Goal: Task Accomplishment & Management: Use online tool/utility

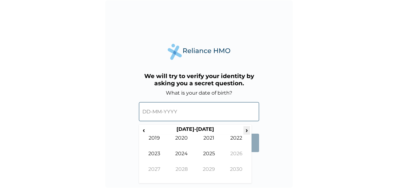
click at [247, 130] on span "›" at bounding box center [247, 130] width 7 height 8
click at [143, 130] on span "‹" at bounding box center [144, 130] width 7 height 8
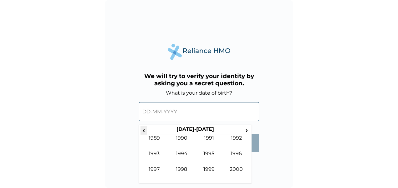
click at [143, 130] on span "‹" at bounding box center [144, 130] width 7 height 8
click at [247, 129] on span "›" at bounding box center [247, 130] width 7 height 8
click at [181, 138] on td "1990" at bounding box center [182, 143] width 28 height 16
click at [236, 169] on td "Dec" at bounding box center [237, 175] width 28 height 16
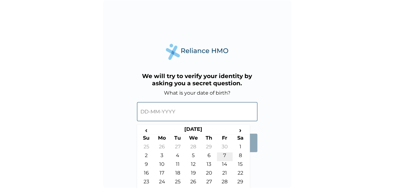
click at [224, 156] on td "7" at bounding box center [225, 157] width 16 height 9
type input "07-12-1990"
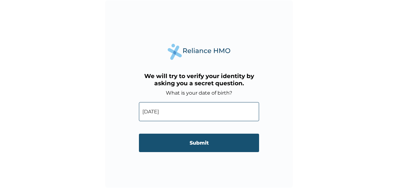
click at [195, 140] on input "Submit" at bounding box center [199, 143] width 120 height 18
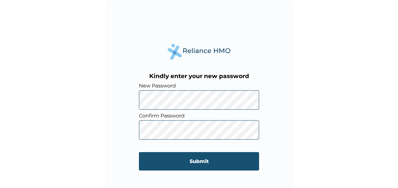
click at [210, 160] on input "Submit" at bounding box center [199, 161] width 120 height 18
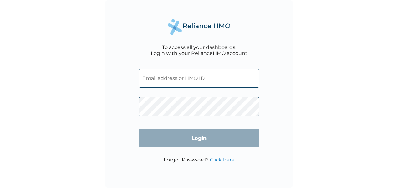
click at [171, 83] on input "text" at bounding box center [199, 78] width 120 height 19
paste input "CYU/10197/A"
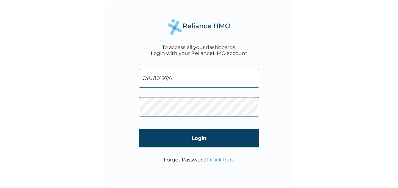
type input "CYU/10197/A"
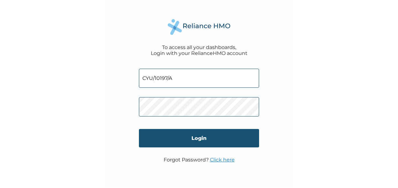
click at [236, 138] on input "Login" at bounding box center [199, 138] width 120 height 18
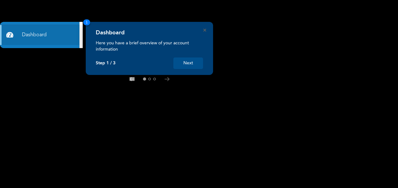
click at [190, 65] on button "Next" at bounding box center [188, 64] width 30 height 12
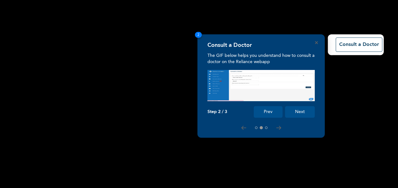
click at [303, 110] on button "Next" at bounding box center [300, 112] width 30 height 12
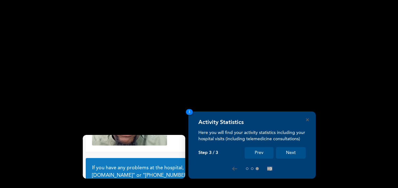
scroll to position [54, 0]
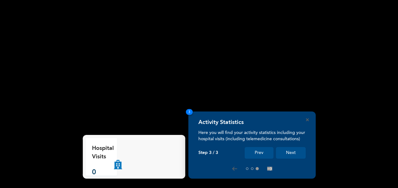
click at [285, 151] on button "Next" at bounding box center [291, 153] width 30 height 12
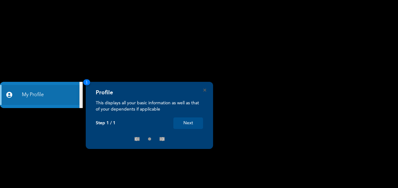
click at [189, 121] on button "Next" at bounding box center [188, 124] width 30 height 12
click at [189, 124] on button "Next" at bounding box center [188, 124] width 30 height 12
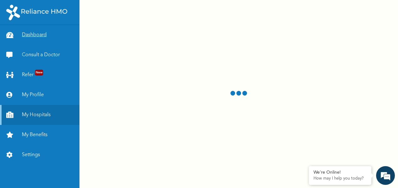
click at [35, 34] on link "Dashboard" at bounding box center [40, 35] width 80 height 20
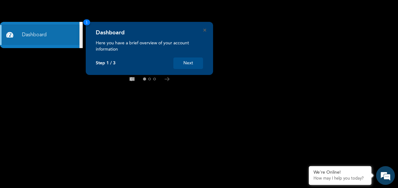
click at [192, 66] on button "Next" at bounding box center [188, 64] width 30 height 12
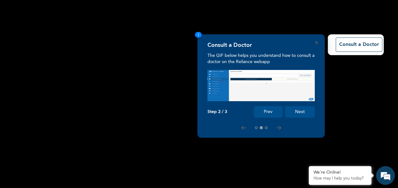
click at [300, 109] on button "Next" at bounding box center [300, 112] width 30 height 12
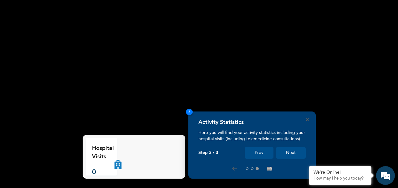
click at [288, 154] on button "Next" at bounding box center [291, 153] width 30 height 12
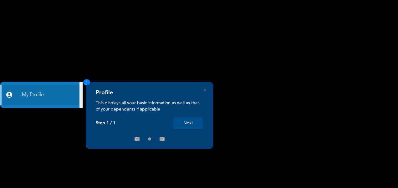
click at [189, 126] on button "Next" at bounding box center [188, 124] width 30 height 12
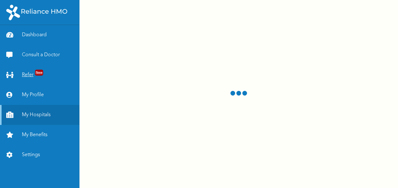
click at [33, 76] on link "Refer New" at bounding box center [40, 75] width 80 height 20
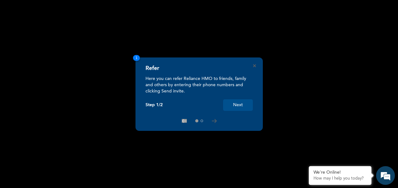
click at [236, 107] on button "Next" at bounding box center [238, 106] width 30 height 12
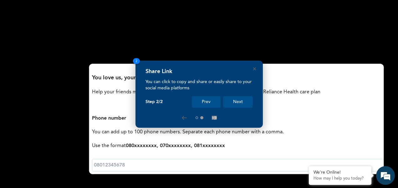
scroll to position [158, 0]
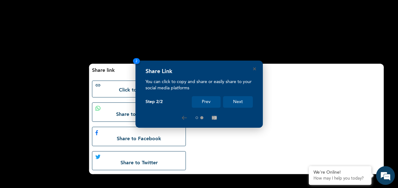
click at [236, 107] on button "Next" at bounding box center [238, 102] width 30 height 12
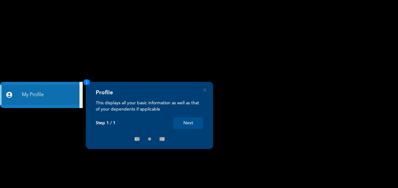
click at [191, 122] on button "Next" at bounding box center [188, 124] width 30 height 12
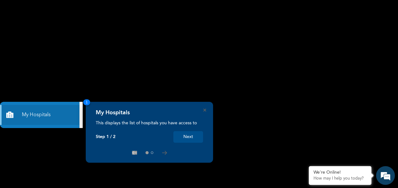
click at [183, 138] on button "Next" at bounding box center [188, 137] width 30 height 12
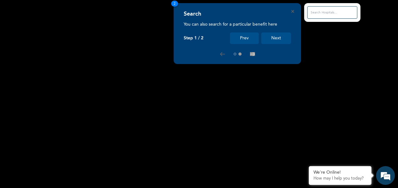
click at [270, 38] on button "Next" at bounding box center [276, 39] width 30 height 12
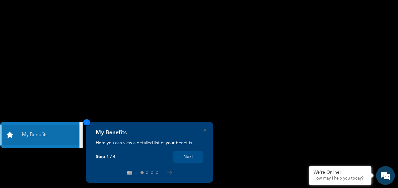
click at [187, 157] on button "Next" at bounding box center [188, 158] width 30 height 12
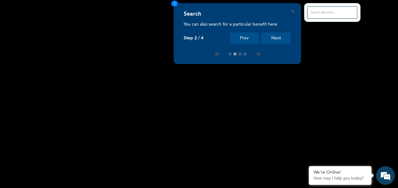
click at [276, 36] on button "Next" at bounding box center [276, 39] width 30 height 12
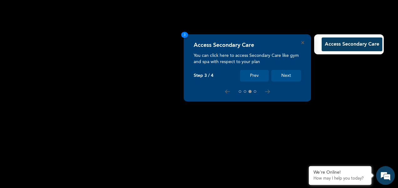
click at [286, 75] on button "Next" at bounding box center [286, 76] width 30 height 12
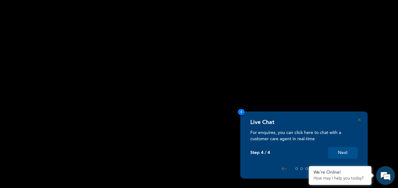
click at [338, 154] on button "Next" at bounding box center [343, 153] width 30 height 12
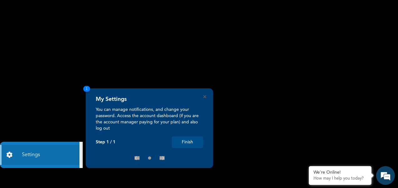
click at [183, 142] on button "Finish" at bounding box center [187, 143] width 31 height 12
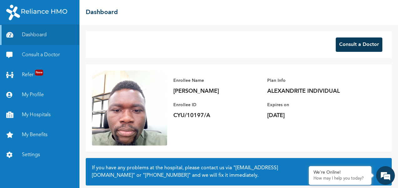
click at [362, 39] on button "Consult a Doctor" at bounding box center [359, 45] width 47 height 14
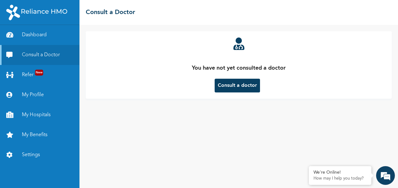
click at [249, 86] on button "Consult a doctor" at bounding box center [237, 86] width 45 height 14
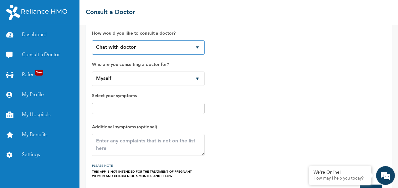
click at [198, 47] on select "Chat with doctor Phone Call" at bounding box center [148, 47] width 113 height 14
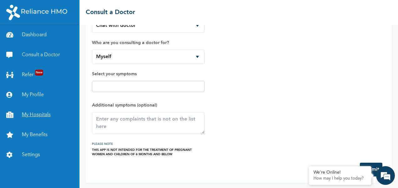
click at [40, 116] on link "My Hospitals" at bounding box center [40, 115] width 80 height 20
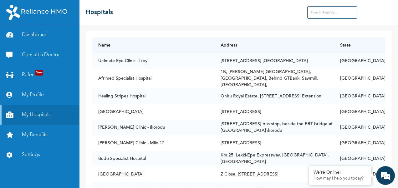
click at [319, 12] on input "text" at bounding box center [332, 12] width 50 height 13
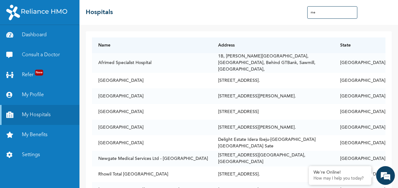
type input "m"
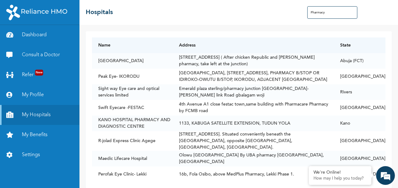
type input "Pharmacy"
click at [38, 53] on link "Consult a Doctor" at bounding box center [40, 55] width 80 height 20
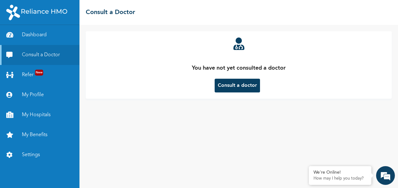
click at [244, 86] on button "Consult a doctor" at bounding box center [237, 86] width 45 height 14
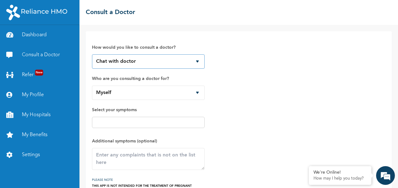
click at [196, 60] on select "Chat with doctor Phone Call" at bounding box center [148, 61] width 113 height 14
click at [92, 54] on select "Chat with doctor Phone Call" at bounding box center [148, 61] width 113 height 14
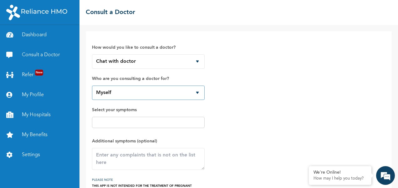
click at [196, 92] on select "Myself Oluwafifehanmi Bokoh Tiwalade Bokoh" at bounding box center [148, 93] width 113 height 14
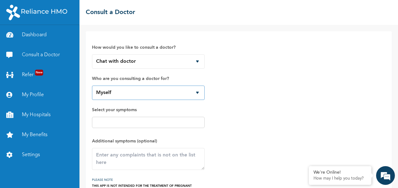
click at [196, 92] on select "Myself Oluwafifehanmi Bokoh Tiwalade Bokoh" at bounding box center [148, 93] width 113 height 14
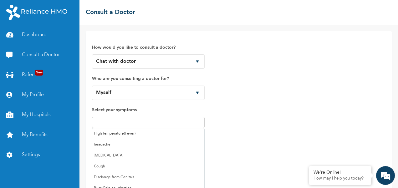
click at [123, 123] on input "text" at bounding box center [148, 123] width 109 height 8
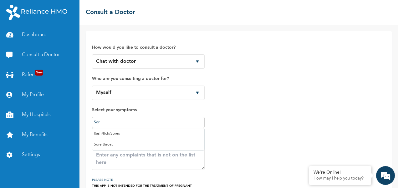
type input "Sore"
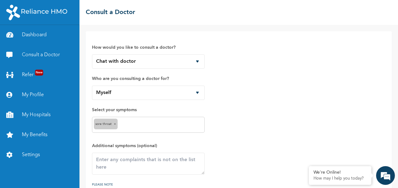
scroll to position [41, 0]
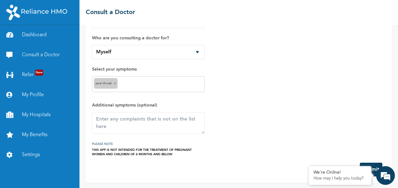
click at [373, 165] on button "Submit" at bounding box center [371, 170] width 23 height 14
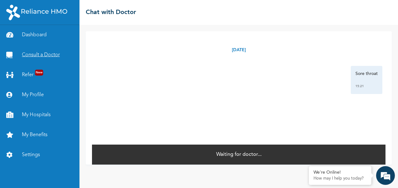
click at [35, 59] on link "Consult a Doctor" at bounding box center [40, 55] width 80 height 20
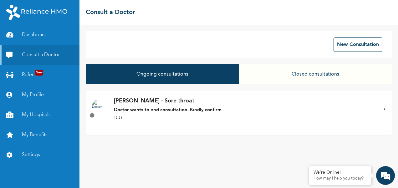
click at [230, 82] on button "Ongoing consultations" at bounding box center [162, 74] width 153 height 20
click at [190, 111] on strong "Doctor wants to end consultation. Kindly confirm" at bounding box center [168, 110] width 108 height 5
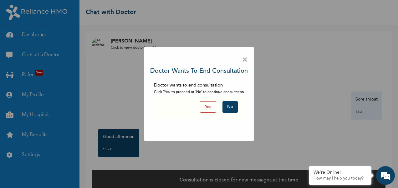
scroll to position [8, 0]
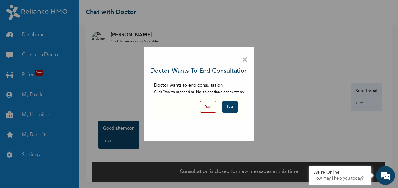
click at [234, 105] on button "No" at bounding box center [230, 107] width 15 height 12
click at [235, 106] on button "No" at bounding box center [230, 107] width 15 height 12
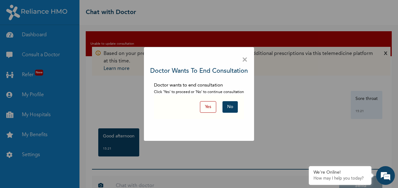
scroll to position [20, 0]
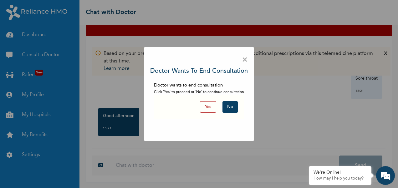
click at [232, 107] on button "No" at bounding box center [230, 107] width 15 height 12
click at [167, 165] on div "× Doctor wants to end consultation Doctor wants to end consultation Click 'Yes'…" at bounding box center [199, 94] width 398 height 188
drag, startPoint x: 167, startPoint y: 165, endPoint x: 246, endPoint y: 59, distance: 132.7
click at [246, 59] on span "×" at bounding box center [245, 60] width 6 height 13
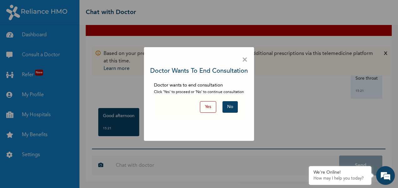
click at [231, 104] on button "No" at bounding box center [230, 107] width 15 height 12
click at [230, 111] on button "No" at bounding box center [230, 107] width 15 height 12
click at [244, 60] on span "×" at bounding box center [245, 60] width 6 height 13
click at [307, 166] on em at bounding box center [309, 167] width 6 height 6
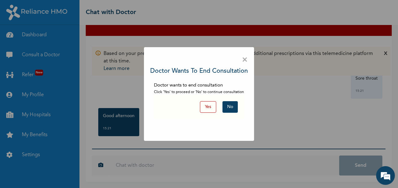
click at [386, 53] on div "× Doctor wants to end consultation Doctor wants to end consultation Click 'Yes'…" at bounding box center [199, 94] width 398 height 188
click at [213, 107] on button "Yes" at bounding box center [208, 107] width 16 height 12
click at [231, 103] on button "No" at bounding box center [230, 107] width 15 height 12
click at [215, 169] on div "× Doctor wants to end consultation Doctor wants to end consultation Click 'Yes'…" at bounding box center [199, 94] width 398 height 188
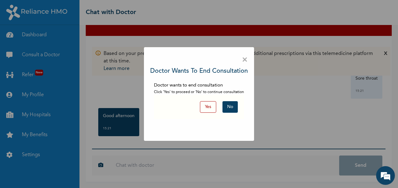
click at [215, 169] on div "× Doctor wants to end consultation Doctor wants to end consultation Click 'Yes'…" at bounding box center [199, 94] width 398 height 188
click at [231, 109] on button "No" at bounding box center [230, 107] width 15 height 12
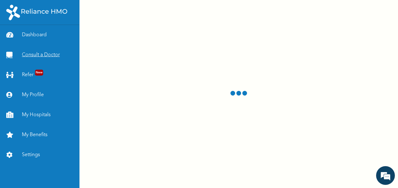
click at [38, 57] on link "Consult a Doctor" at bounding box center [40, 55] width 80 height 20
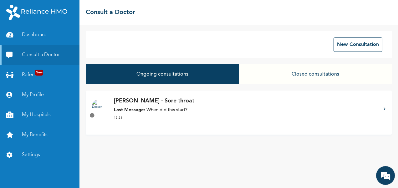
click at [93, 116] on icon at bounding box center [92, 115] width 7 height 7
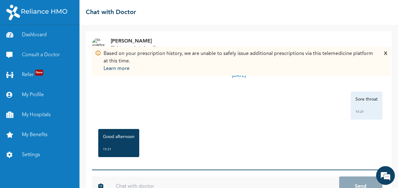
scroll to position [21, 0]
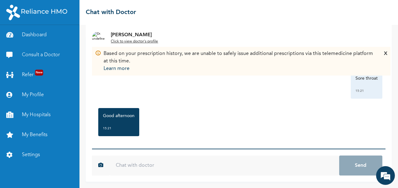
click at [133, 167] on input "text" at bounding box center [224, 166] width 229 height 20
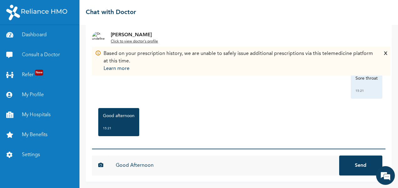
type input "Good Afternoon"
click at [351, 160] on button "Send" at bounding box center [360, 166] width 43 height 20
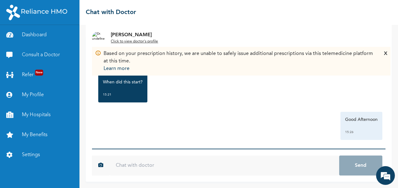
scroll to position [75, 0]
click at [193, 168] on input "text" at bounding box center [224, 166] width 229 height 20
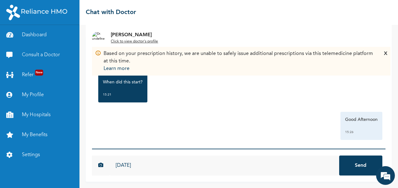
type input "[DATE]"
click at [351, 164] on button "Send" at bounding box center [360, 166] width 43 height 20
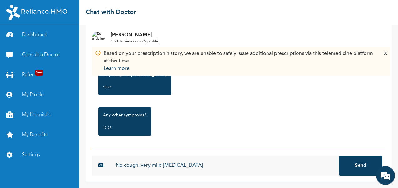
scroll to position [195, 0]
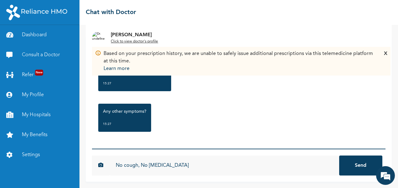
type input "No cough, No [MEDICAL_DATA]"
click at [353, 162] on button "Send" at bounding box center [360, 166] width 43 height 20
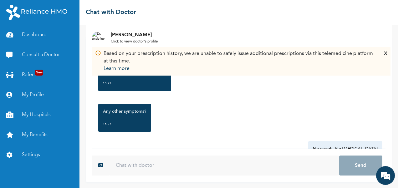
scroll to position [230, 0]
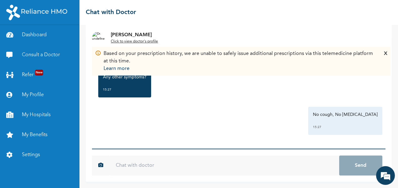
click at [166, 167] on input "text" at bounding box center [224, 166] width 229 height 20
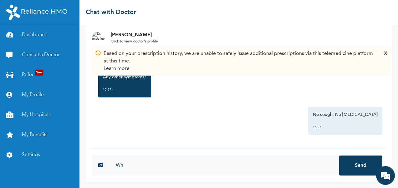
type input "W"
click at [157, 167] on input "I will like to have a strepsil" at bounding box center [224, 166] width 229 height 20
click at [155, 168] on input "I will like to have strepsil" at bounding box center [224, 166] width 229 height 20
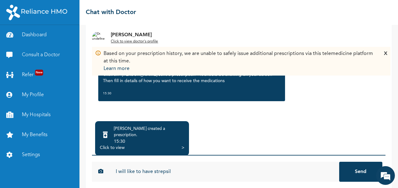
scroll to position [56, 0]
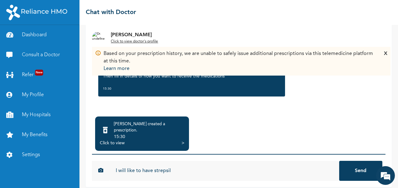
type input "I will like to have strepsil"
click at [155, 134] on div "15:30" at bounding box center [149, 137] width 70 height 6
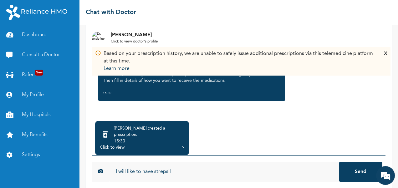
scroll to position [51, 0]
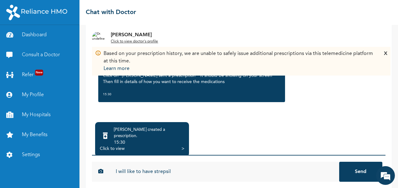
click at [183, 146] on div ">" at bounding box center [183, 149] width 3 height 6
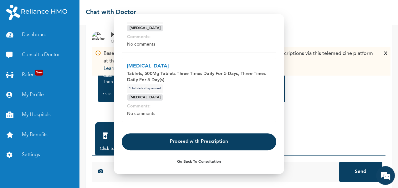
scroll to position [119, 0]
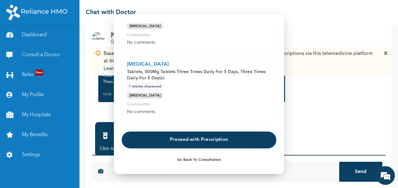
click at [305, 118] on div at bounding box center [199, 94] width 398 height 188
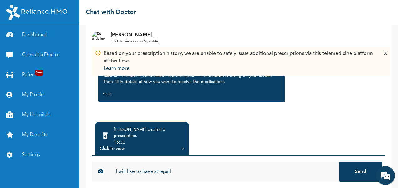
click at [171, 170] on input "I will like to have strepsil" at bounding box center [224, 172] width 229 height 20
type input "I"
type input "Can i also get strepsil"
click at [356, 172] on button "Send" at bounding box center [360, 172] width 43 height 20
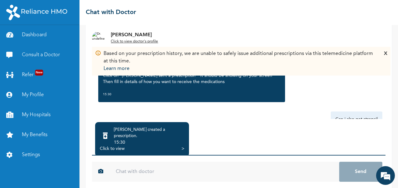
scroll to position [358, 0]
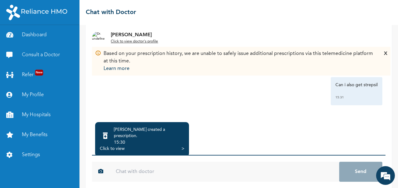
click at [208, 172] on input "text" at bounding box center [224, 172] width 229 height 20
click at [175, 146] on div "Click to view >" at bounding box center [142, 149] width 85 height 6
click at [190, 144] on div "[PERSON_NAME] created a prescription . 15:30 Click to view >" at bounding box center [239, 139] width 294 height 34
click at [182, 146] on div ">" at bounding box center [183, 149] width 3 height 6
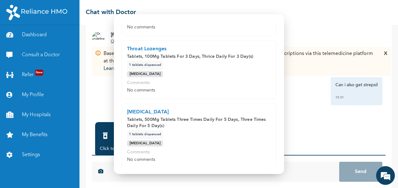
scroll to position [119, 0]
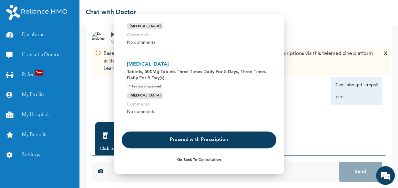
click at [216, 139] on button "Proceed with Prescription" at bounding box center [199, 140] width 155 height 17
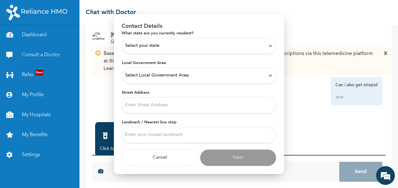
scroll to position [25, 0]
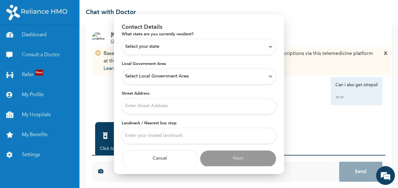
click at [265, 44] on div "Select your state" at bounding box center [199, 47] width 148 height 7
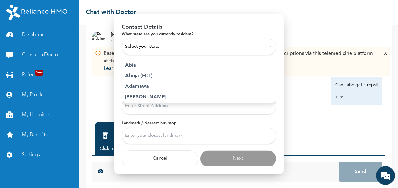
click at [219, 44] on div "Select your state" at bounding box center [199, 47] width 148 height 7
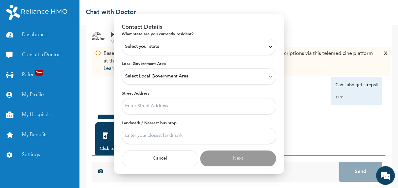
click at [268, 45] on icon at bounding box center [270, 46] width 5 height 5
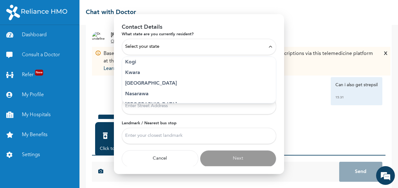
scroll to position [249, 0]
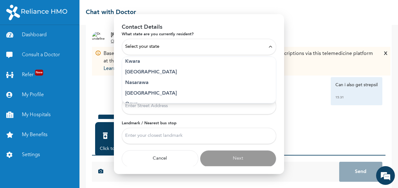
click at [135, 71] on p "Lagos" at bounding box center [199, 73] width 148 height 8
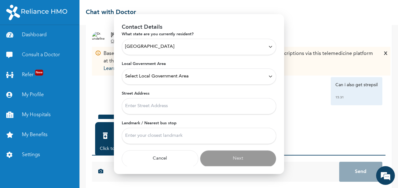
click at [268, 76] on icon at bounding box center [270, 76] width 5 height 5
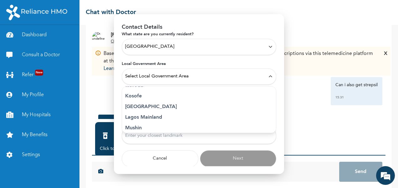
scroll to position [131, 0]
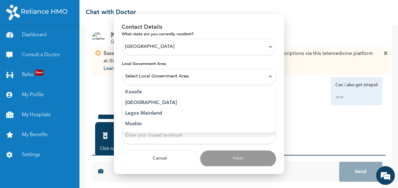
click at [155, 112] on p "Lagos Mainland" at bounding box center [199, 114] width 148 height 8
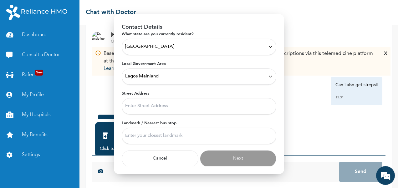
click at [211, 107] on input "Street Address" at bounding box center [199, 106] width 155 height 16
type input "48/50 Isaac John Street Ikeja Lagos"
click at [155, 133] on input "Landmark / Nearest bus stop" at bounding box center [199, 136] width 155 height 16
click at [161, 133] on input "Landmark / Nearest bus stop" at bounding box center [199, 136] width 155 height 16
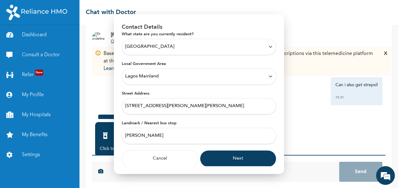
type input "Isaac John"
click at [239, 159] on button "Next" at bounding box center [238, 159] width 77 height 17
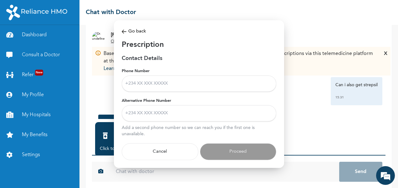
click at [196, 80] on input "Phone Number" at bounding box center [199, 83] width 155 height 16
type input "09015559491"
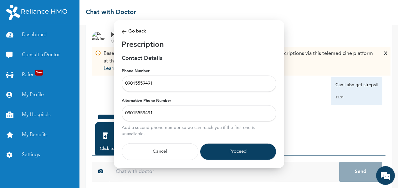
click at [236, 152] on button "Proceed" at bounding box center [238, 151] width 77 height 17
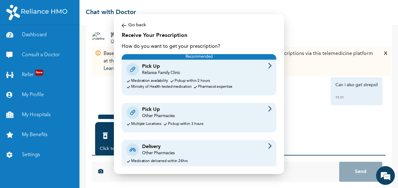
click at [268, 109] on img at bounding box center [269, 109] width 3 height 6
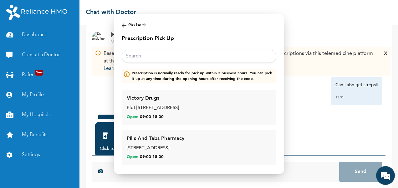
click at [185, 54] on input "text" at bounding box center [199, 56] width 155 height 13
click at [125, 26] on img at bounding box center [124, 25] width 5 height 7
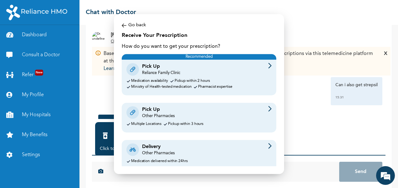
click at [268, 107] on img at bounding box center [269, 109] width 3 height 6
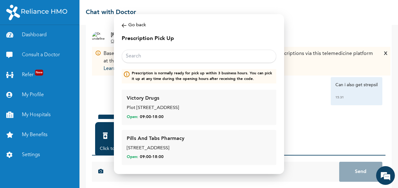
click at [133, 24] on div "Go back" at bounding box center [199, 25] width 155 height 7
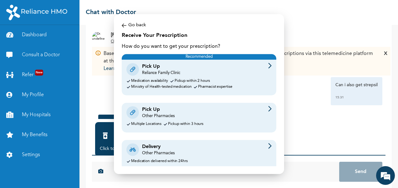
click at [224, 75] on div "Pick Up Reliance Family Clinic" at bounding box center [198, 69] width 145 height 13
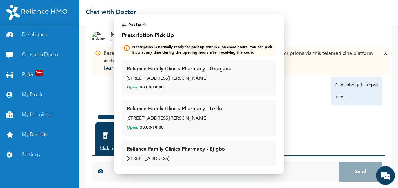
click at [123, 23] on img at bounding box center [124, 25] width 5 height 7
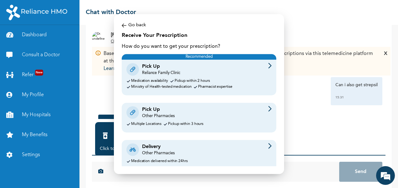
click at [180, 114] on div "Pick Up Other Pharmacies" at bounding box center [198, 112] width 145 height 13
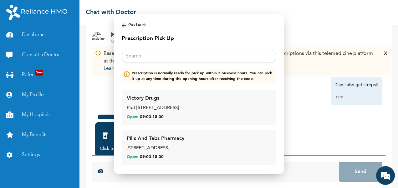
click at [164, 54] on input "text" at bounding box center [199, 56] width 155 height 13
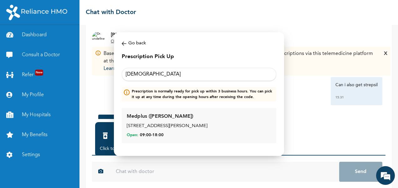
type input "Isaa"
click at [169, 131] on div "Medplus (Isaac John) 29, Isaac John street, Ikeja, Lagos Open: 09:00 - 18:00" at bounding box center [199, 125] width 145 height 25
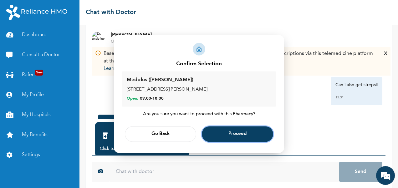
click at [228, 137] on button "Proceed" at bounding box center [237, 135] width 71 height 16
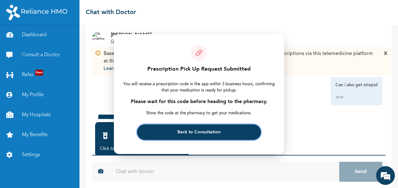
click at [198, 131] on span "Back to Consultation" at bounding box center [198, 133] width 43 height 4
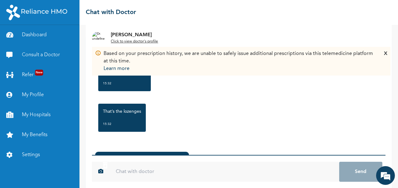
scroll to position [62, 0]
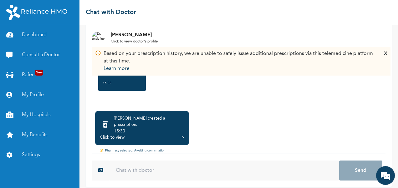
click at [186, 168] on input "text" at bounding box center [224, 171] width 229 height 20
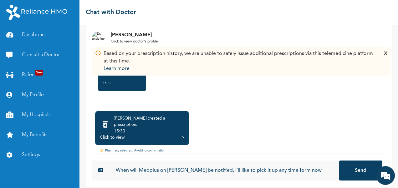
type input "When will Medplus on [PERSON_NAME] be notified, I'll like to pick it up any tim…"
click at [356, 162] on button "Send" at bounding box center [360, 171] width 43 height 20
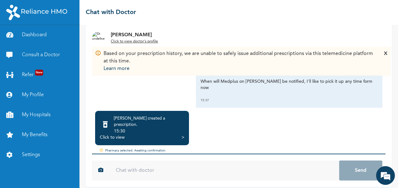
scroll to position [468, 0]
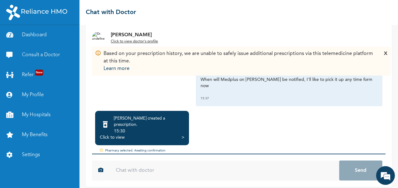
click at [363, 87] on div "When will Medplus on [PERSON_NAME] be notified, I'll like to pick it up any tim…" at bounding box center [289, 89] width 187 height 34
click at [165, 168] on input "text" at bounding box center [224, 171] width 229 height 20
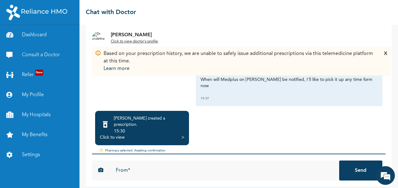
type input "From*"
click at [352, 162] on button "Send" at bounding box center [360, 171] width 43 height 20
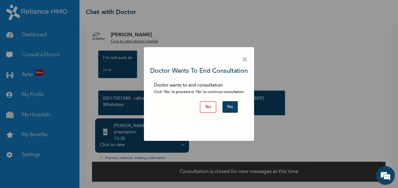
scroll to position [49, 0]
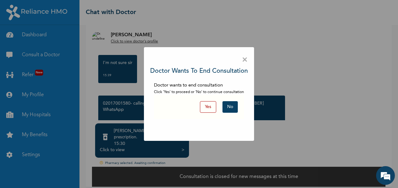
click at [211, 106] on button "Yes" at bounding box center [208, 107] width 16 height 12
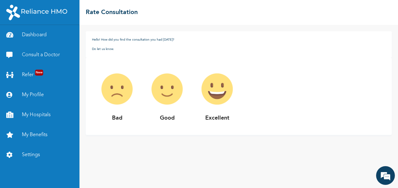
click at [217, 93] on img at bounding box center [217, 89] width 50 height 50
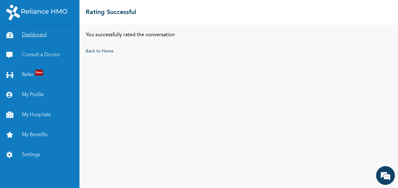
click at [39, 35] on link "Dashboard" at bounding box center [40, 35] width 80 height 20
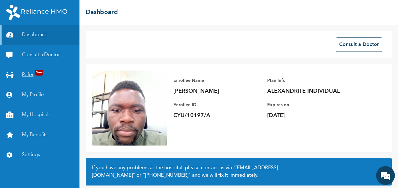
click at [33, 75] on link "Refer New" at bounding box center [40, 75] width 80 height 20
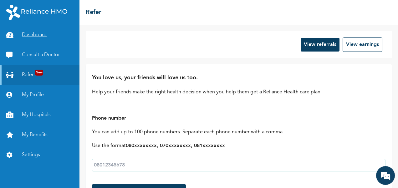
click at [38, 36] on link "Dashboard" at bounding box center [40, 35] width 80 height 20
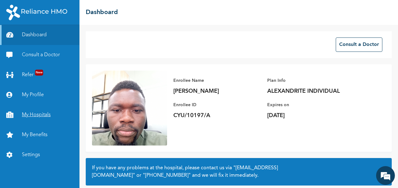
click at [38, 117] on link "My Hospitals" at bounding box center [40, 115] width 80 height 20
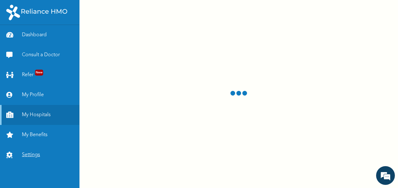
click at [30, 153] on link "Settings" at bounding box center [40, 155] width 80 height 20
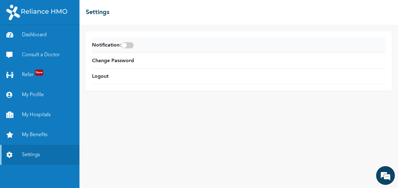
click at [127, 44] on span at bounding box center [127, 45] width 13 height 6
click at [0, 0] on input "checkbox" at bounding box center [0, 0] width 0 height 0
click at [31, 98] on link "My Profile" at bounding box center [40, 95] width 80 height 20
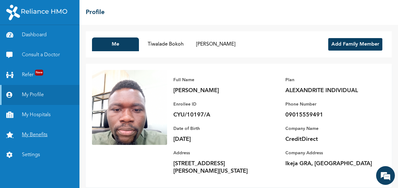
click at [33, 136] on link "My Benefits" at bounding box center [40, 135] width 80 height 20
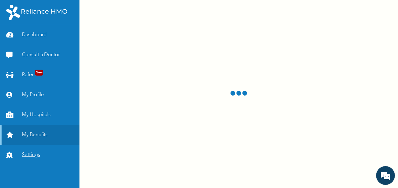
click at [28, 153] on link "Settings" at bounding box center [40, 155] width 80 height 20
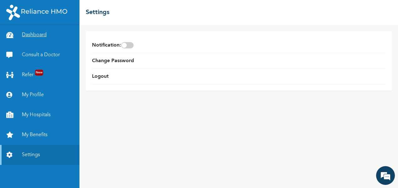
click at [22, 36] on link "Dashboard" at bounding box center [40, 35] width 80 height 20
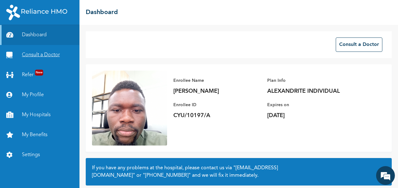
click at [37, 55] on link "Consult a Doctor" at bounding box center [40, 55] width 80 height 20
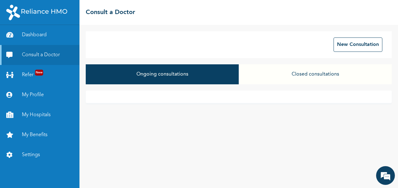
click at [288, 68] on button "Closed consultations" at bounding box center [315, 74] width 153 height 20
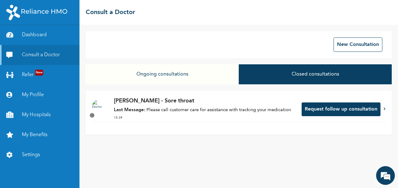
click at [203, 100] on p "[PERSON_NAME] - Sore throat" at bounding box center [205, 101] width 182 height 8
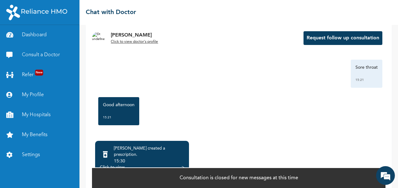
scroll to position [50, 0]
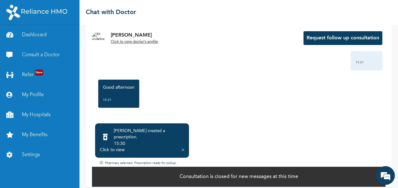
click at [215, 173] on p "Consultation is closed for new messages at this time" at bounding box center [239, 177] width 119 height 8
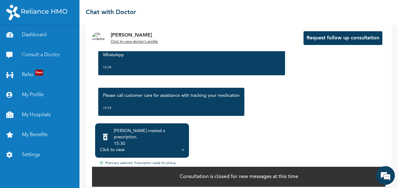
click at [170, 151] on div "[PERSON_NAME] created a prescription . 15:30 Click to view >" at bounding box center [142, 141] width 94 height 34
click at [168, 147] on div "Click to view >" at bounding box center [142, 150] width 85 height 6
click at [116, 147] on div "Click to view" at bounding box center [112, 150] width 25 height 6
